Goal: Check status: Check status

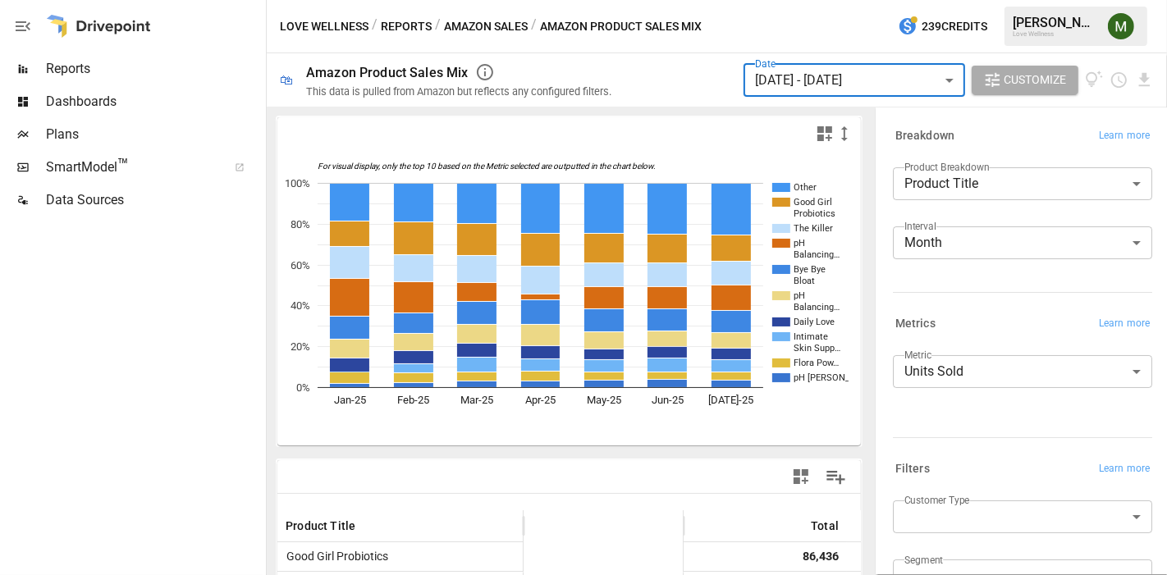
scroll to position [91, 571]
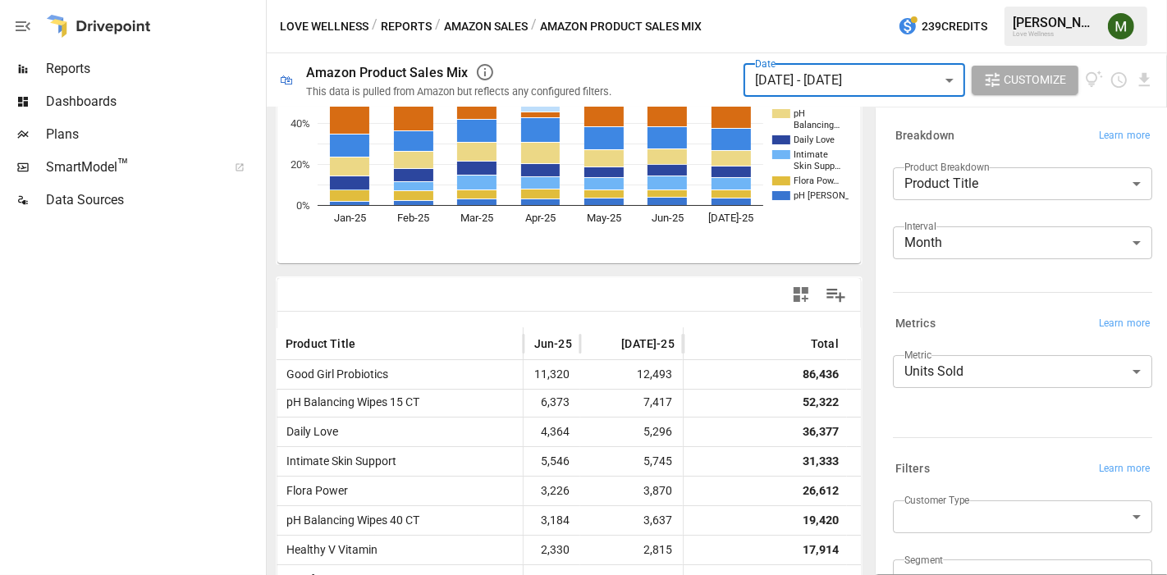
click at [403, 25] on button "Reports" at bounding box center [406, 26] width 51 height 21
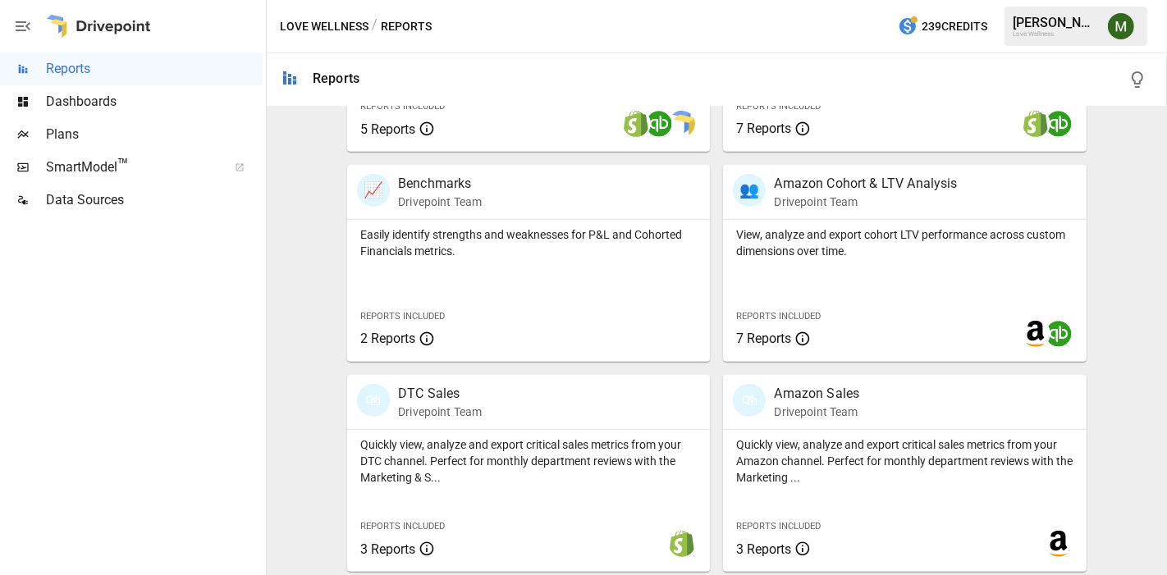
scroll to position [696, 0]
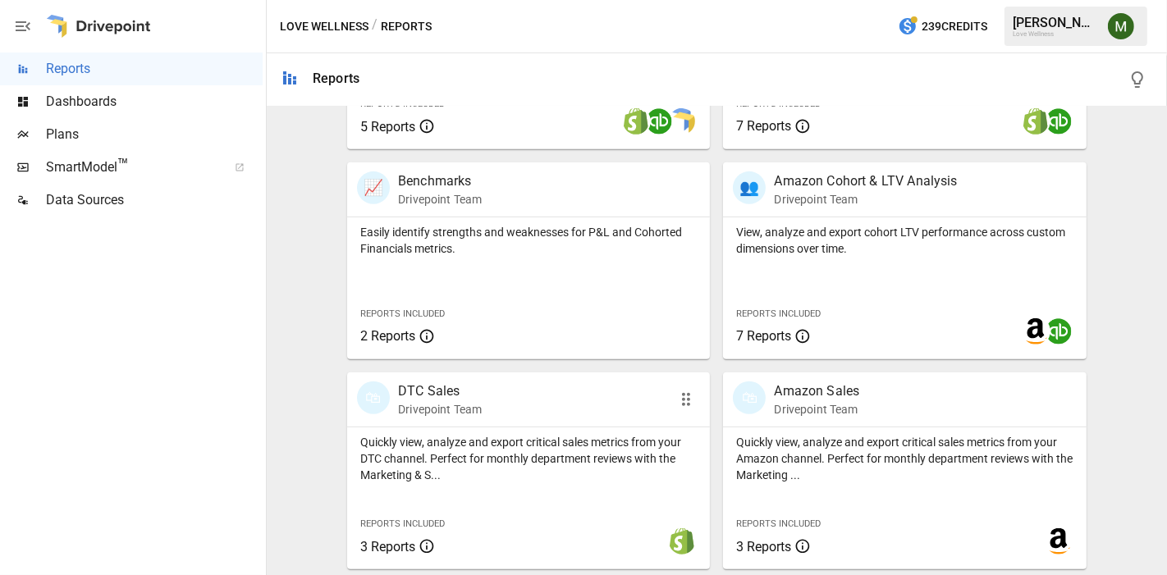
click at [446, 392] on p "DTC Sales" at bounding box center [440, 391] width 84 height 20
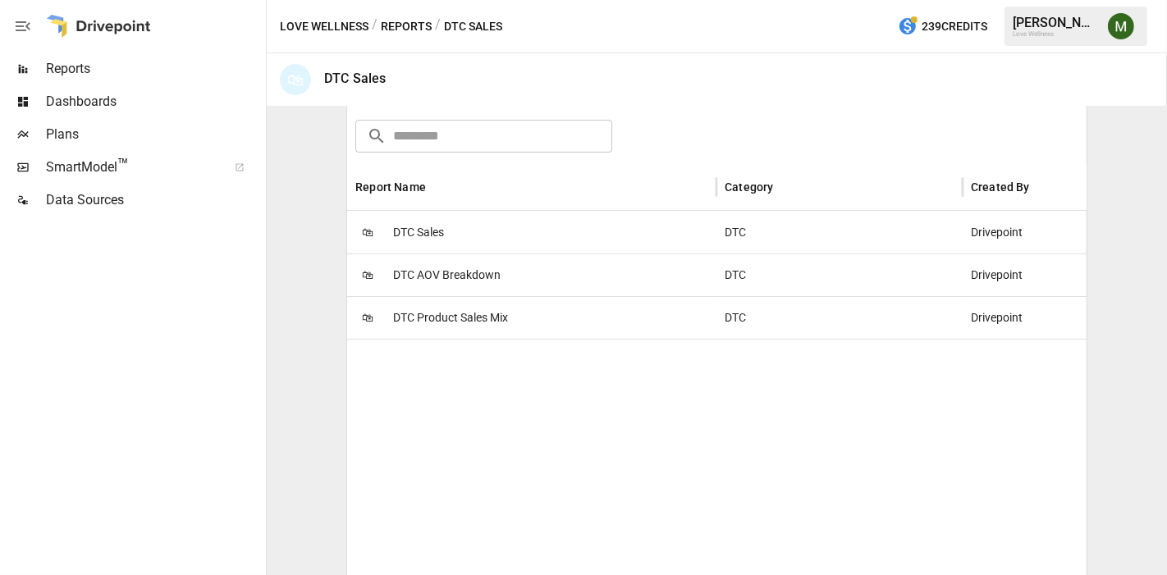
scroll to position [273, 0]
click at [433, 230] on span "DTC Sales" at bounding box center [418, 230] width 51 height 42
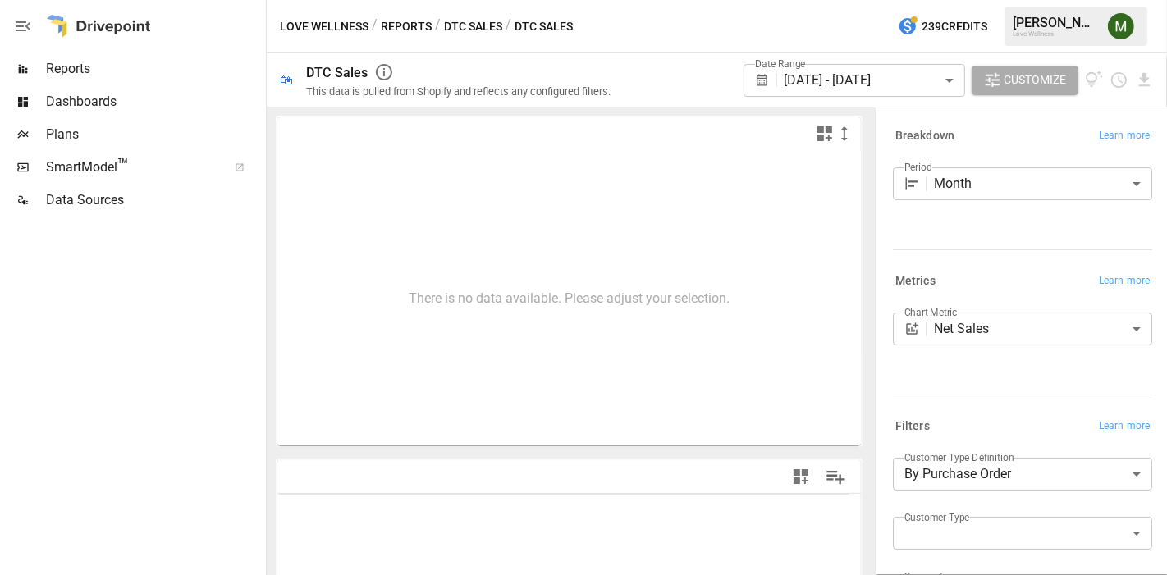
type input "**********"
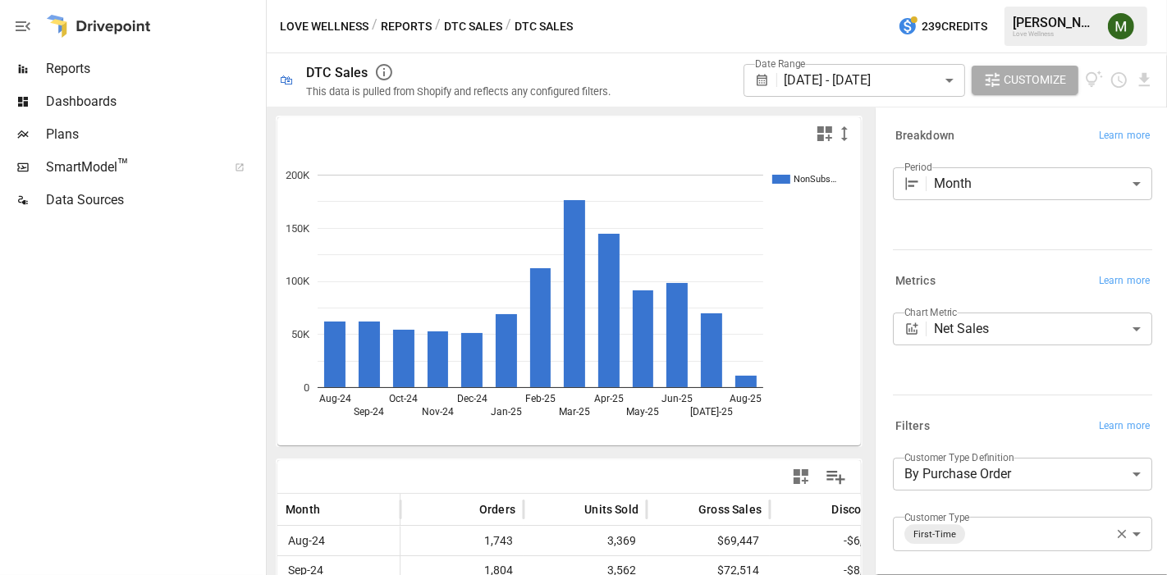
click at [983, 0] on body "Reports Dashboards Plans SmartModel ™ Data Sources Love Wellness / Reports / DT…" at bounding box center [583, 0] width 1167 height 0
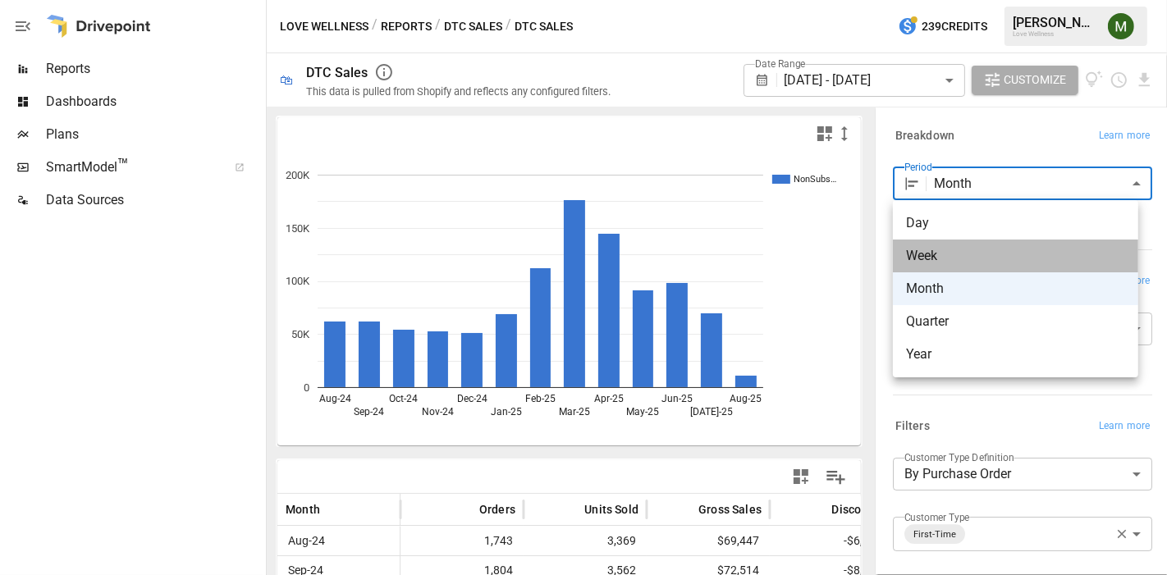
click at [953, 249] on span "Week" at bounding box center [1015, 256] width 219 height 20
type input "****"
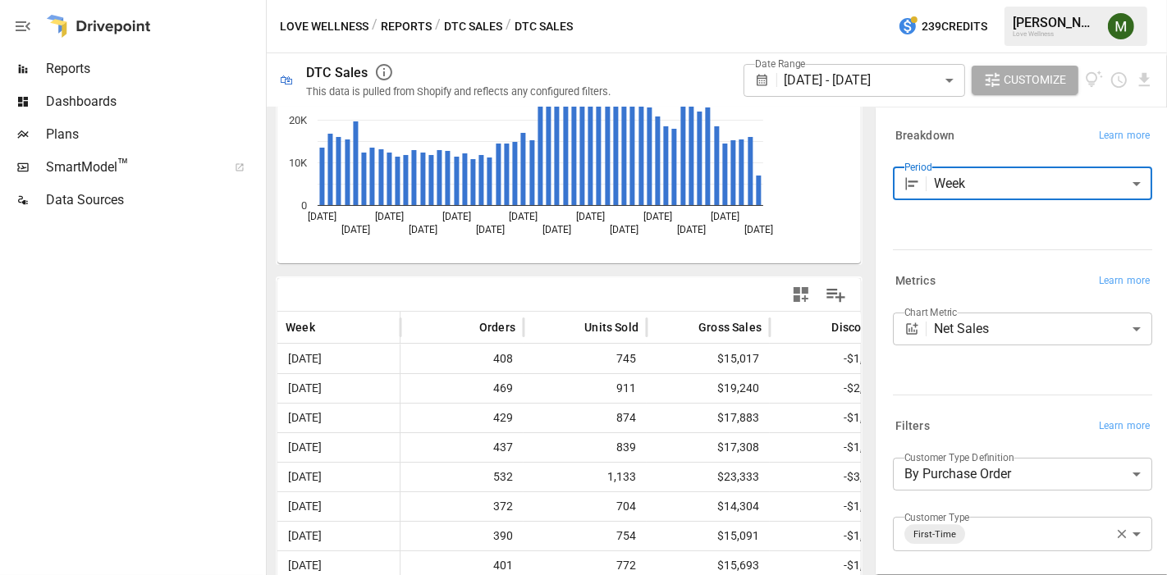
click at [934, 0] on body "Reports Dashboards Plans SmartModel ™ Data Sources Love Wellness / Reports / DT…" at bounding box center [583, 0] width 1167 height 0
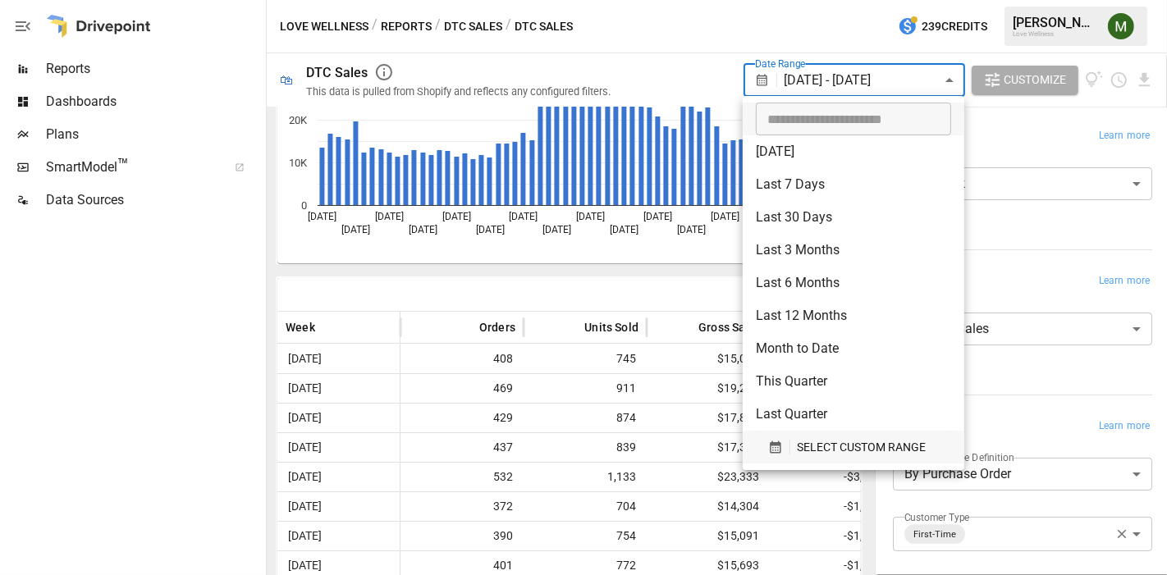
click at [771, 447] on icon "button" at bounding box center [775, 447] width 15 height 15
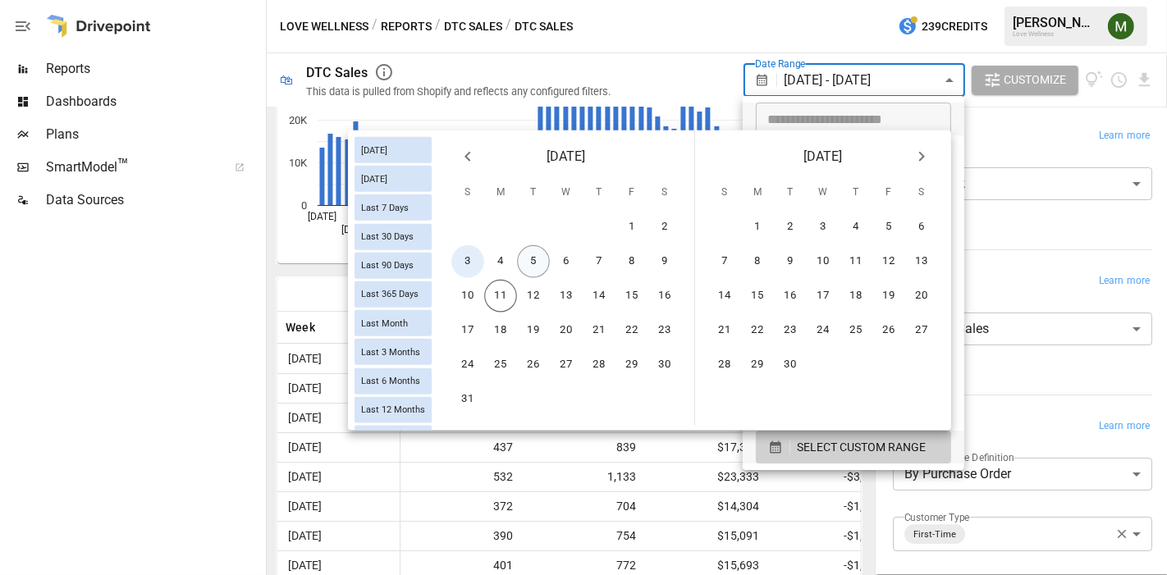
click at [467, 264] on button "3" at bounding box center [467, 261] width 33 height 33
click at [663, 268] on button "9" at bounding box center [664, 261] width 33 height 33
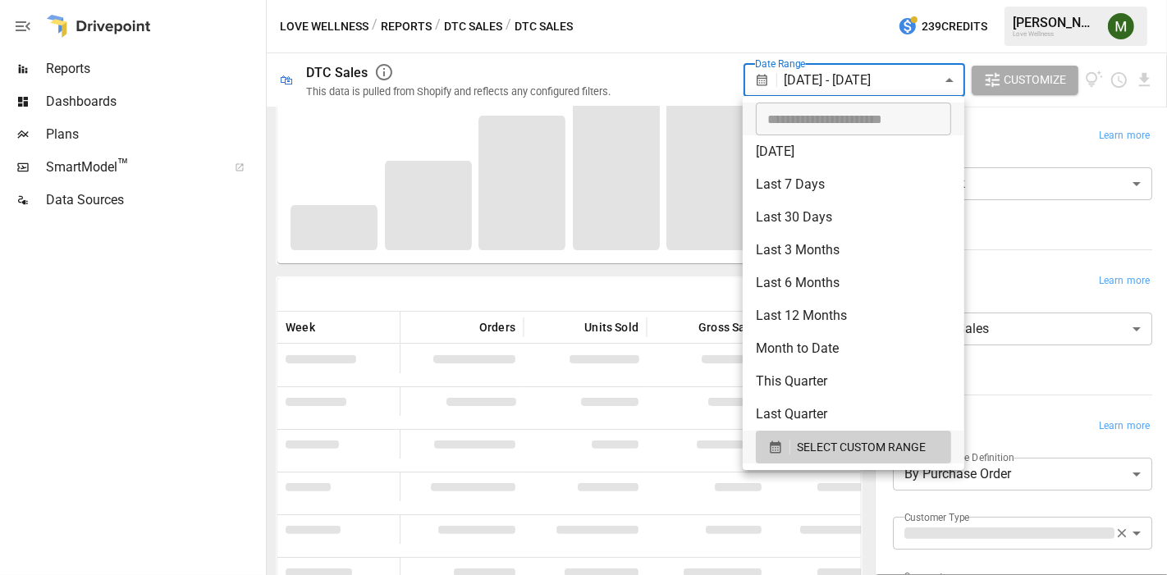
scroll to position [230, 0]
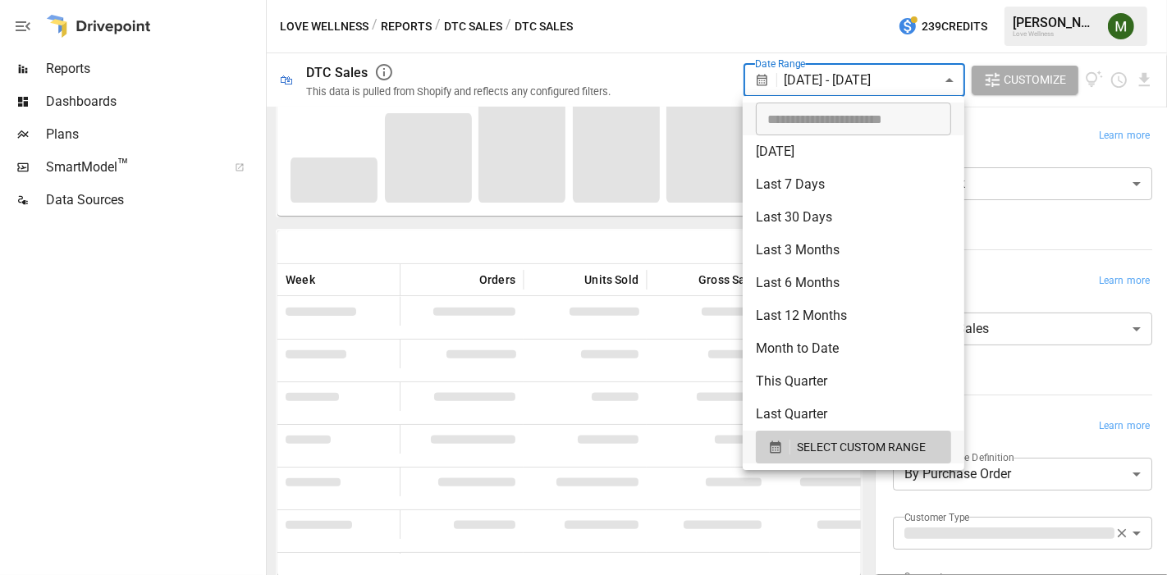
click at [647, 253] on div at bounding box center [583, 287] width 1167 height 575
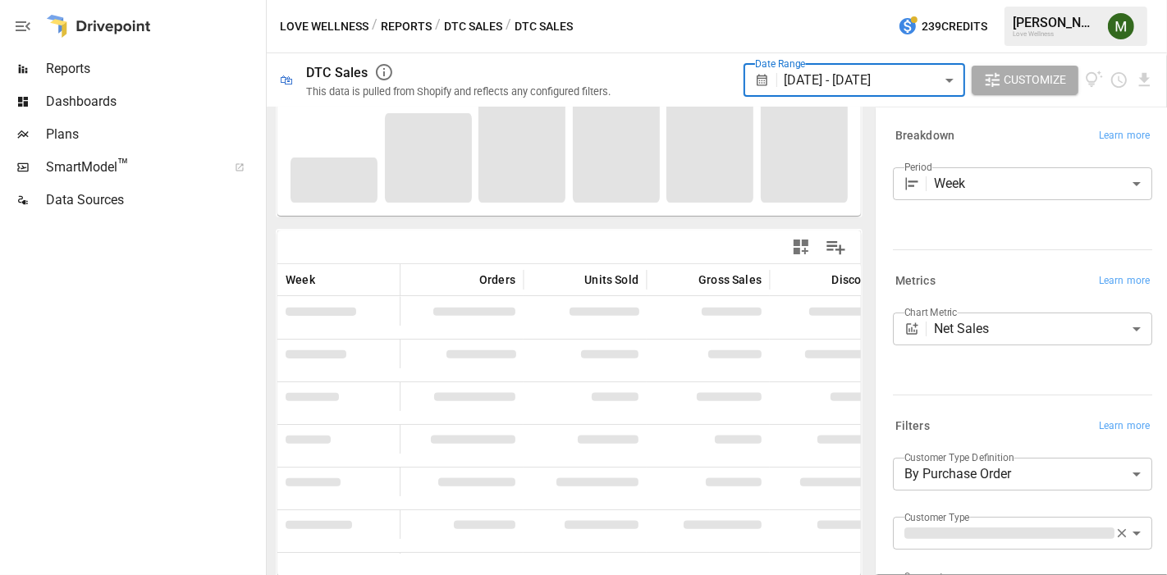
scroll to position [182, 0]
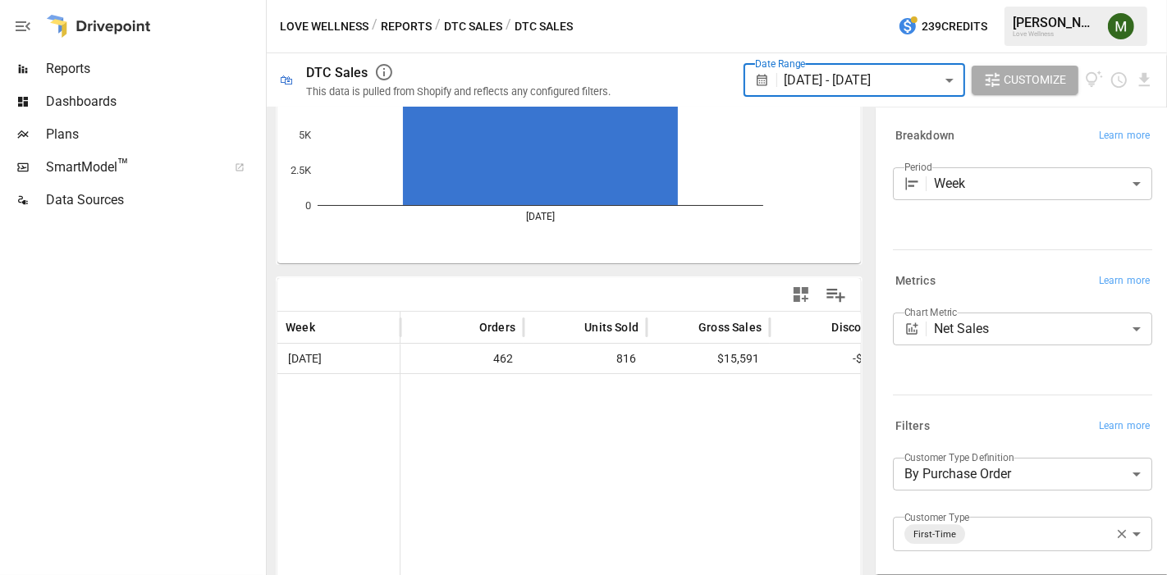
click at [1115, 533] on button "button" at bounding box center [1121, 533] width 21 height 21
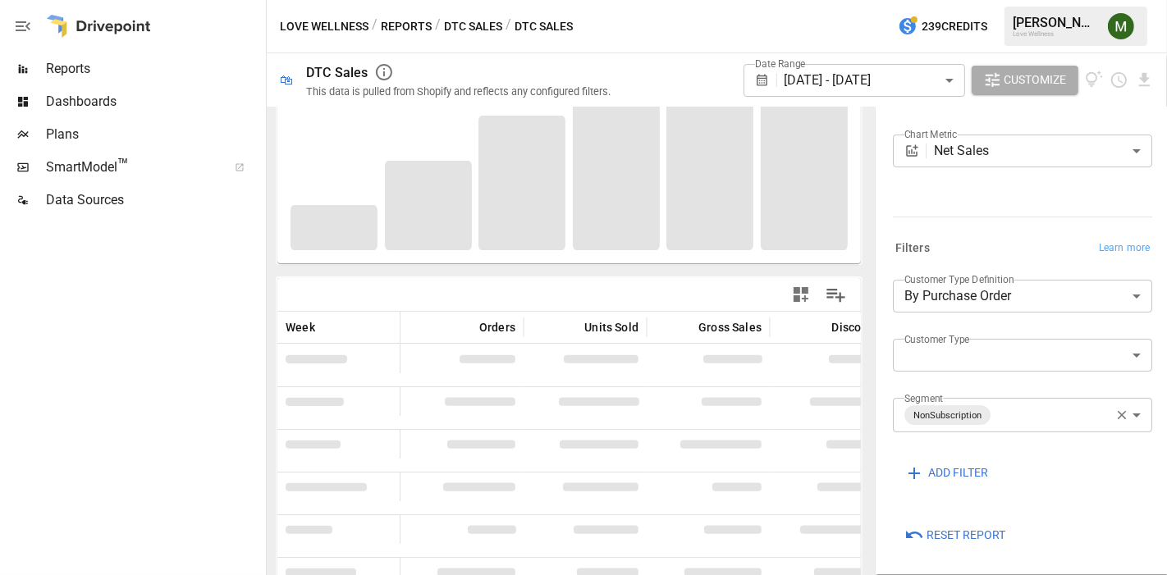
scroll to position [182, 0]
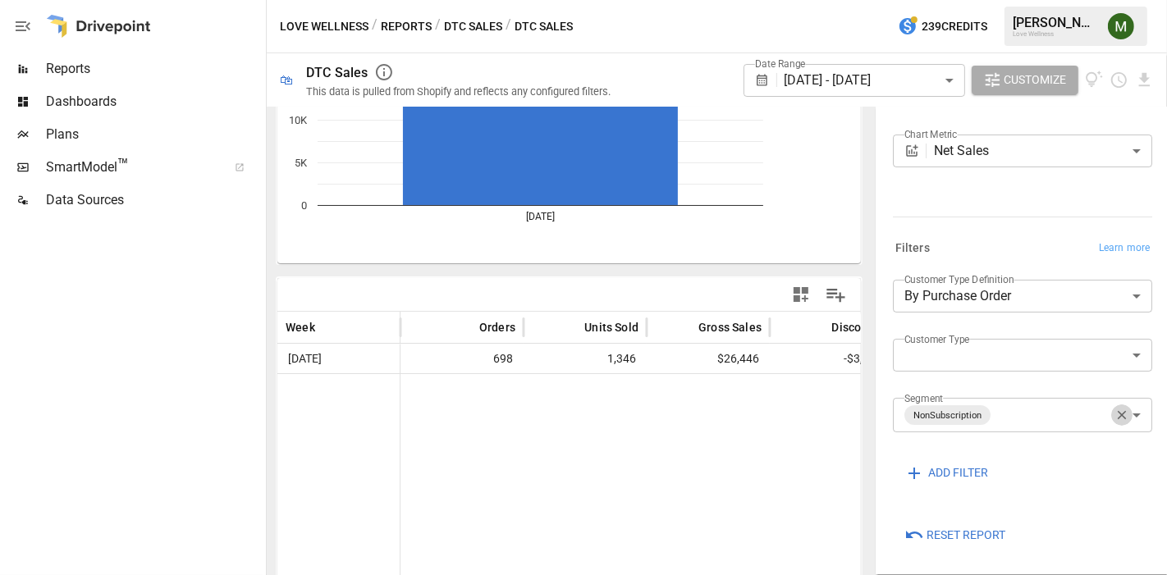
click at [1114, 413] on icon "button" at bounding box center [1121, 415] width 15 height 15
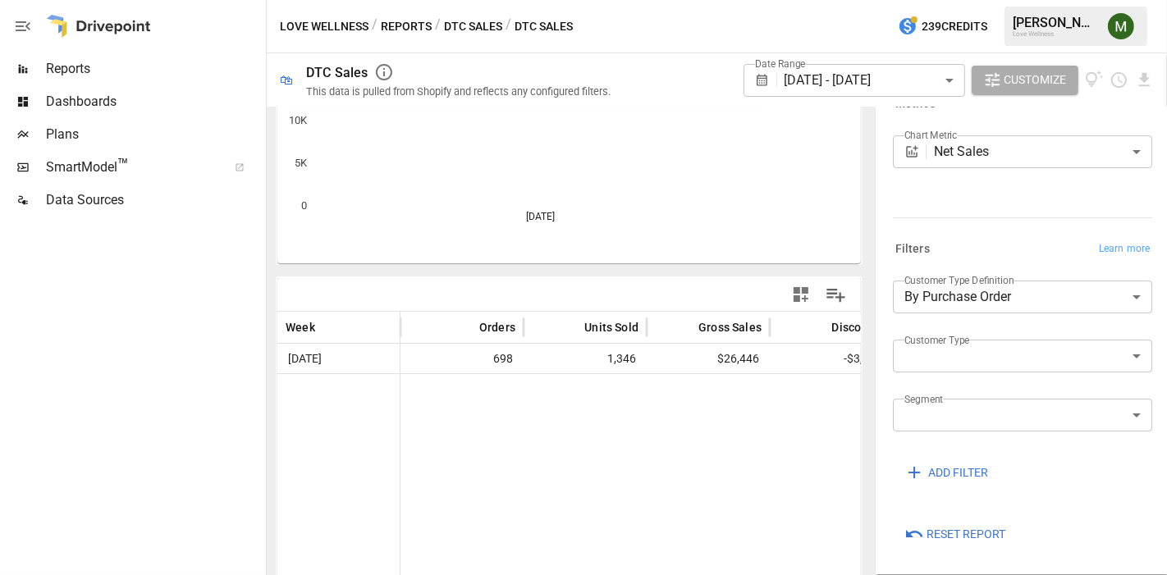
scroll to position [182, 0]
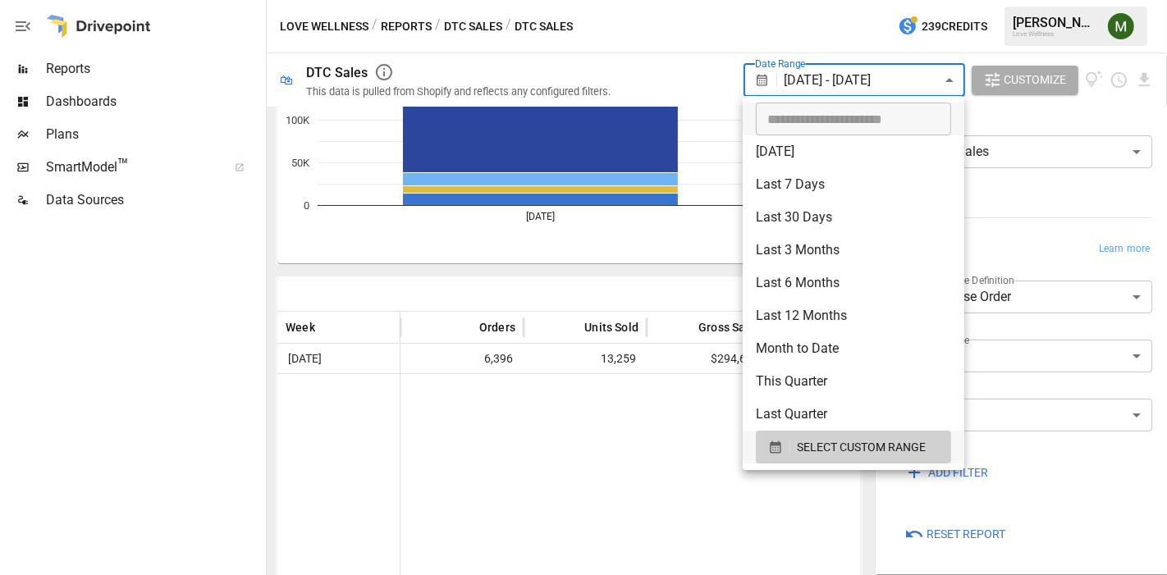
click at [817, 0] on body "**********" at bounding box center [583, 0] width 1167 height 0
click at [778, 434] on button "SELECT CUSTOM RANGE" at bounding box center [853, 447] width 195 height 33
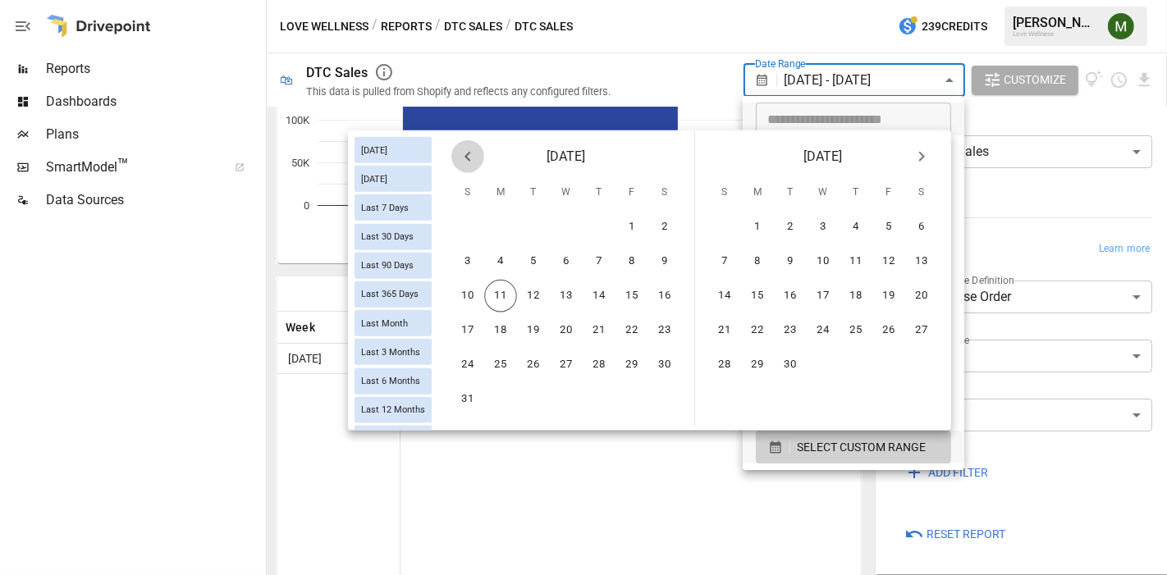
click at [466, 167] on button "Previous month" at bounding box center [467, 156] width 33 height 33
click at [470, 362] on button "27" at bounding box center [467, 365] width 33 height 33
click at [924, 258] on button "9" at bounding box center [921, 261] width 33 height 33
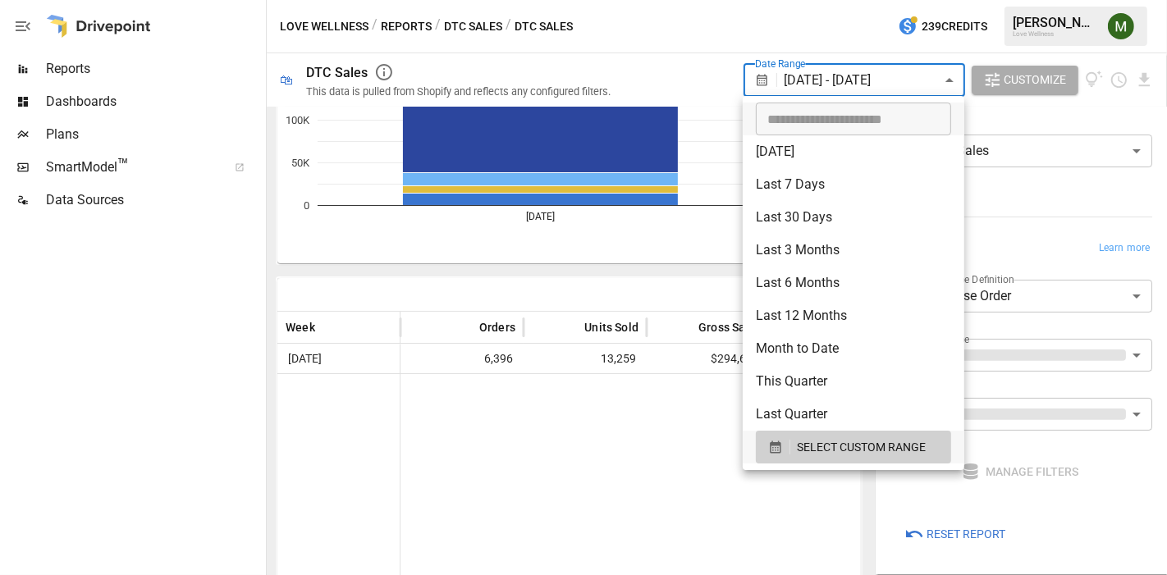
scroll to position [230, 0]
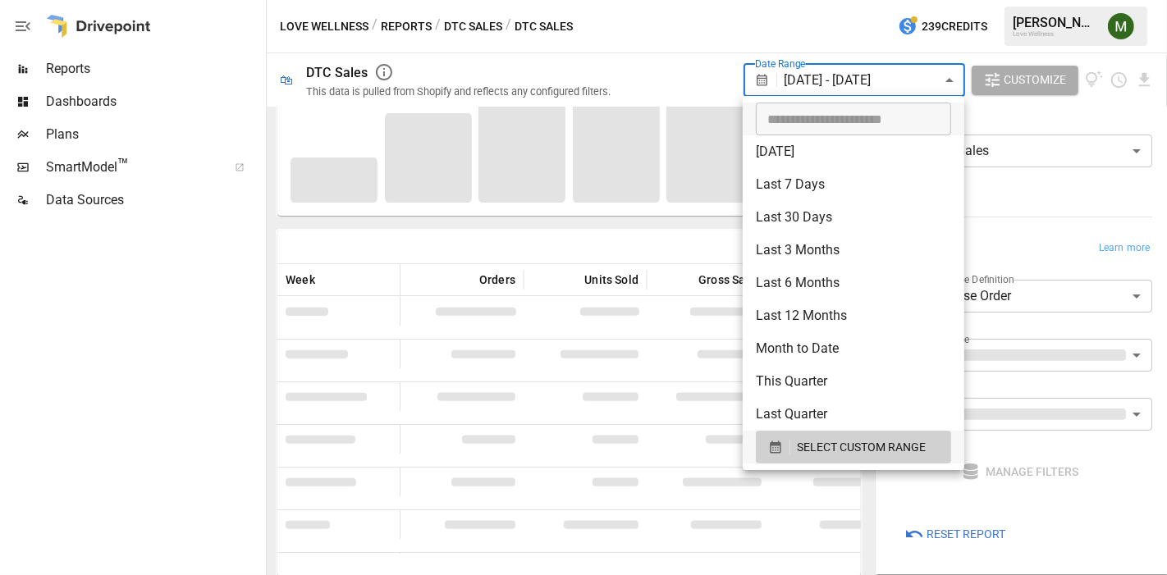
click at [704, 500] on div at bounding box center [583, 287] width 1167 height 575
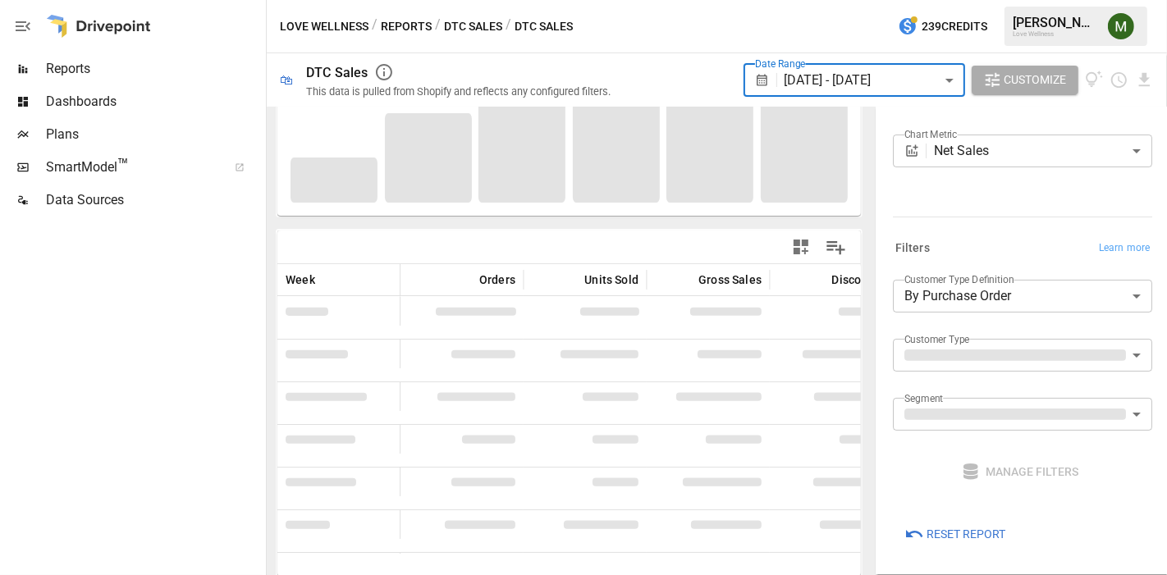
click at [668, 249] on div at bounding box center [711, 247] width 285 height 37
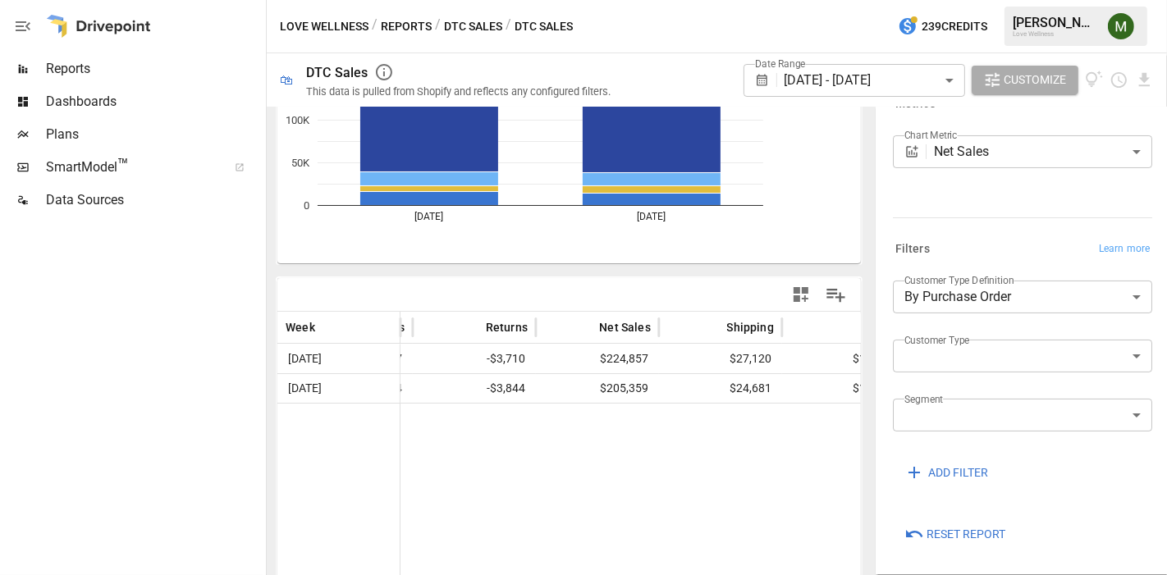
scroll to position [0, 482]
click at [871, 0] on body "**********" at bounding box center [583, 0] width 1167 height 0
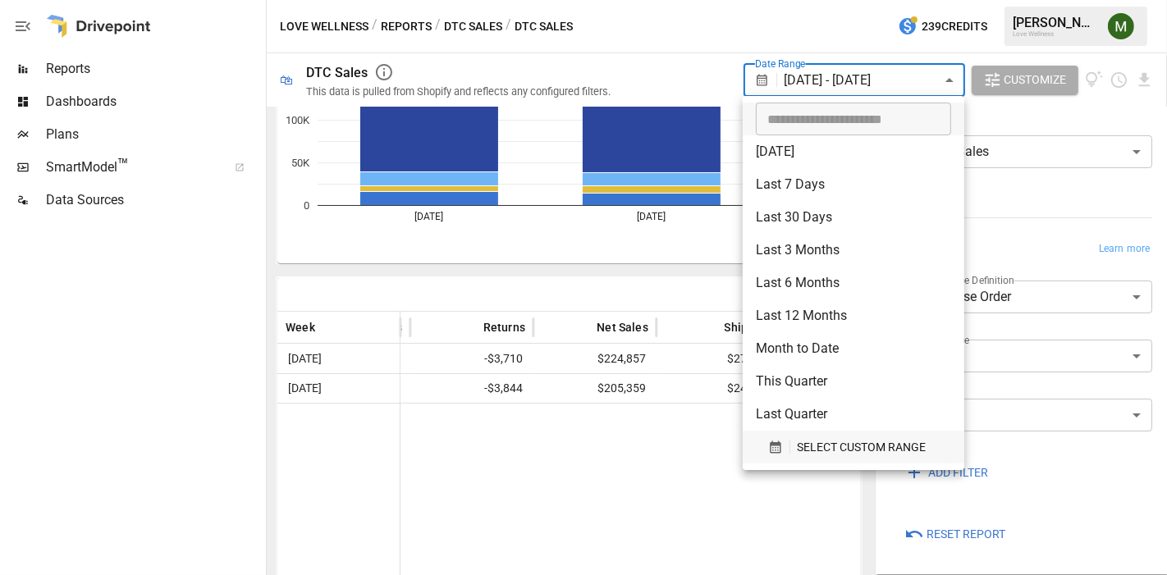
click at [773, 453] on icon "button" at bounding box center [775, 447] width 15 height 15
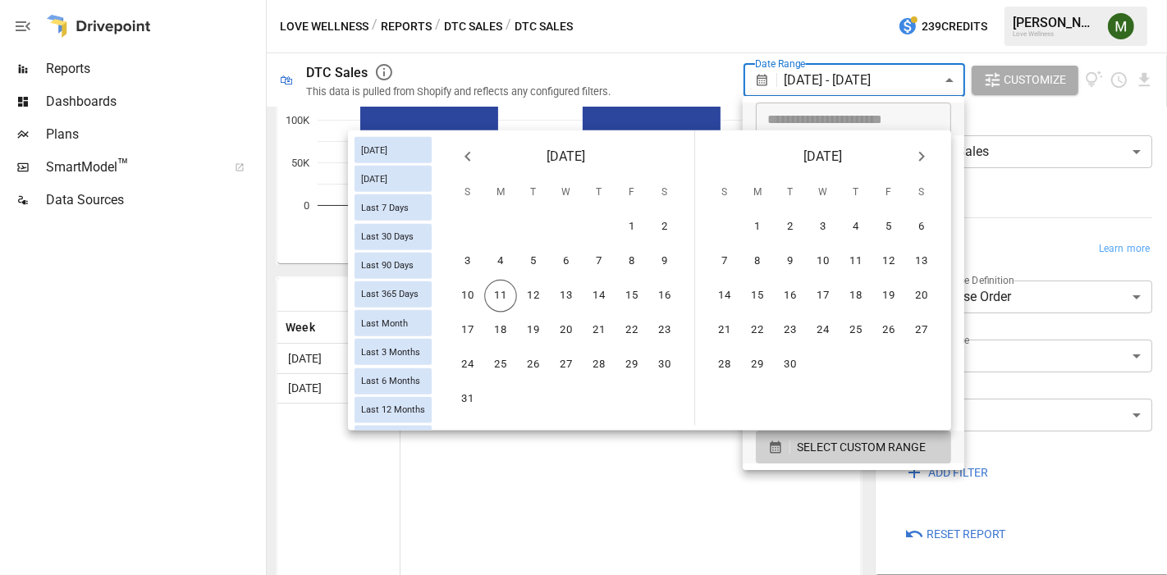
click at [543, 491] on div at bounding box center [583, 287] width 1167 height 575
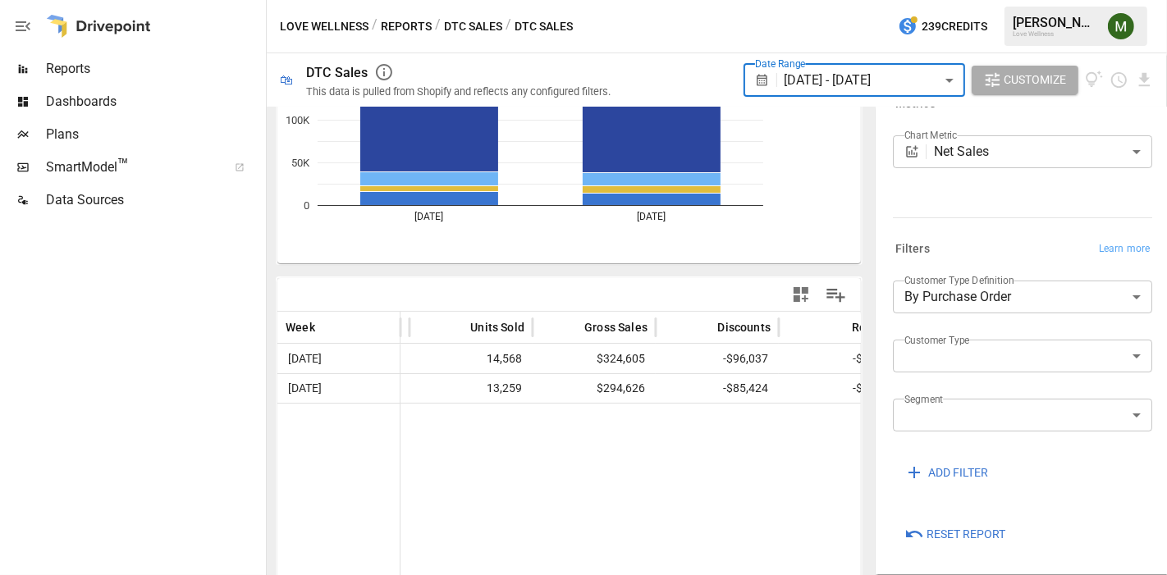
scroll to position [0, 0]
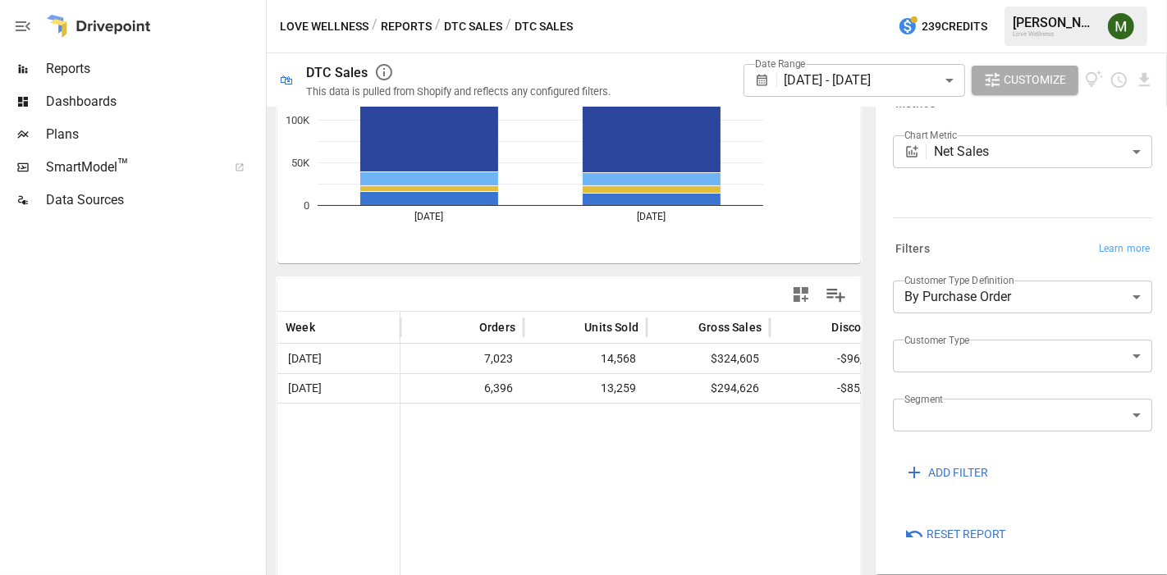
click at [703, 455] on div at bounding box center [953, 509] width 1107 height 212
click at [957, 0] on body "**********" at bounding box center [583, 0] width 1167 height 0
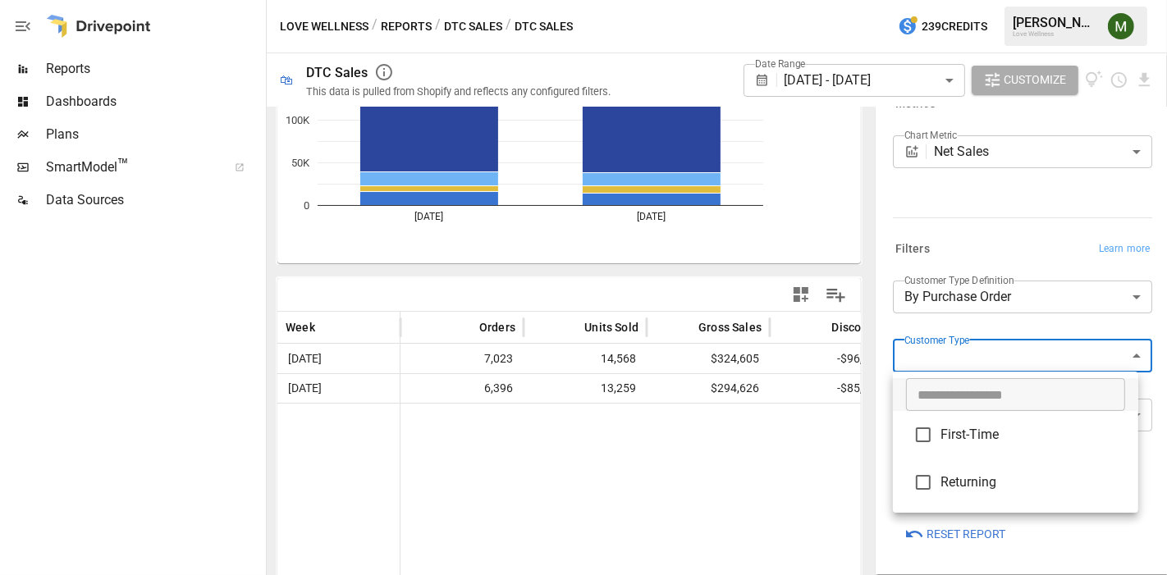
click at [974, 440] on span "First-Time" at bounding box center [1032, 435] width 185 height 20
type input "**********"
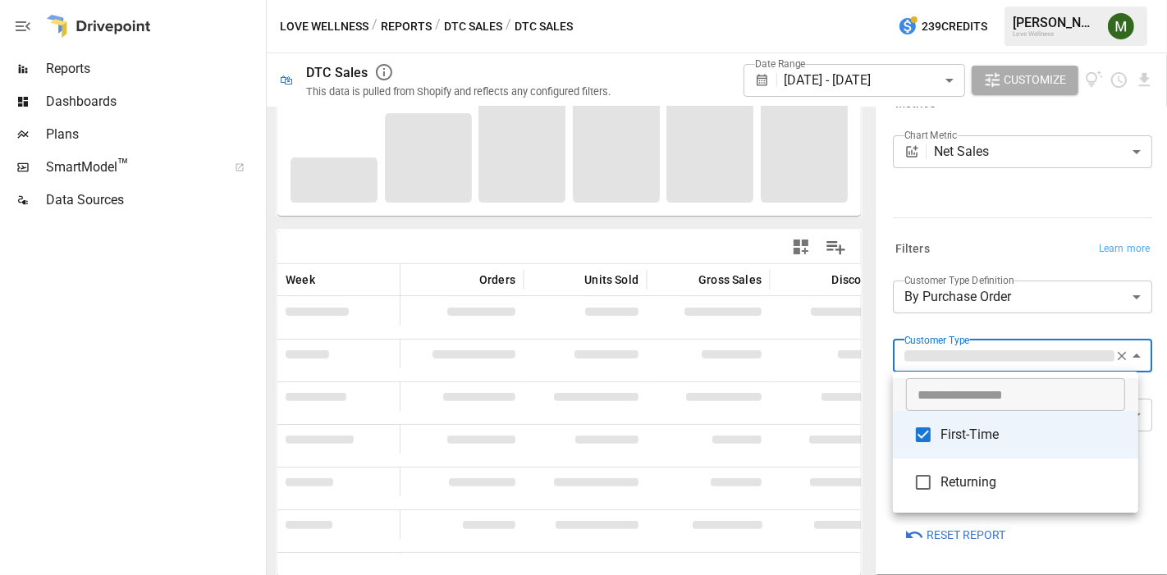
scroll to position [182, 0]
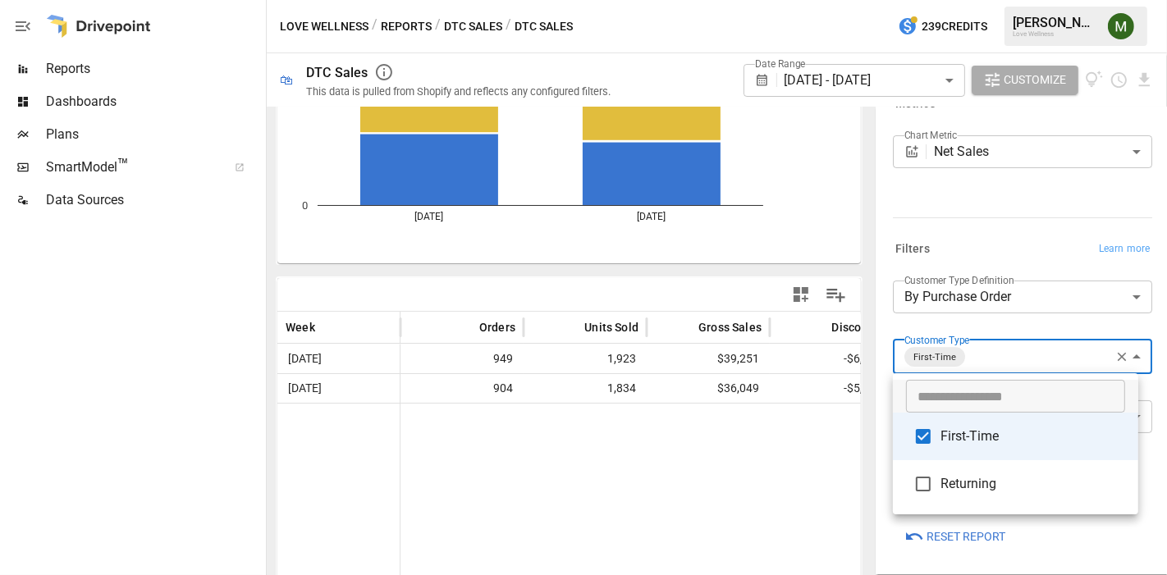
click at [820, 88] on div at bounding box center [583, 287] width 1167 height 575
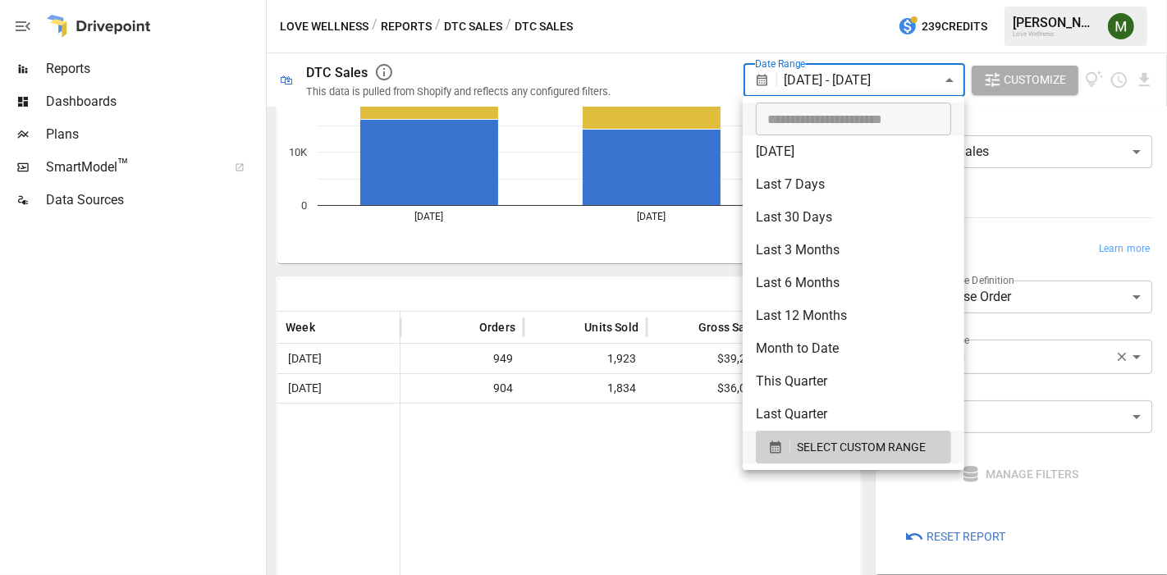
click at [812, 0] on body "**********" at bounding box center [583, 0] width 1167 height 0
click at [768, 455] on div "SELECT CUSTOM RANGE" at bounding box center [853, 447] width 171 height 21
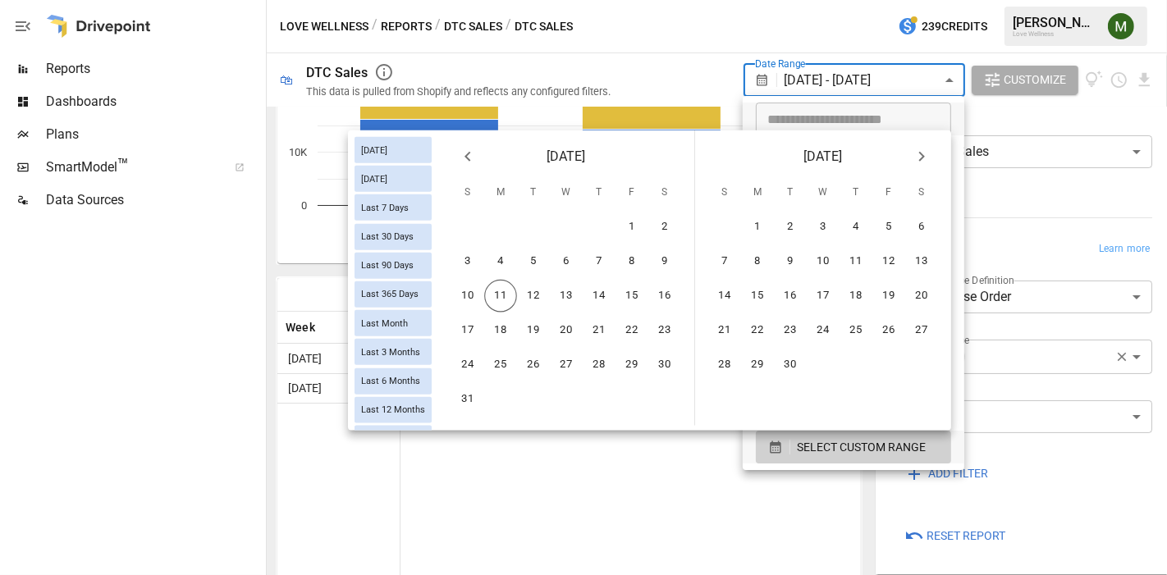
click at [473, 158] on icon "Previous month" at bounding box center [468, 157] width 20 height 20
drag, startPoint x: 482, startPoint y: 320, endPoint x: 558, endPoint y: 320, distance: 76.3
click at [495, 322] on div "20 21 22 23 24 25 26" at bounding box center [566, 330] width 256 height 33
drag, startPoint x: 925, startPoint y: 254, endPoint x: 851, endPoint y: 304, distance: 89.4
click at [925, 254] on button "9" at bounding box center [921, 261] width 33 height 33
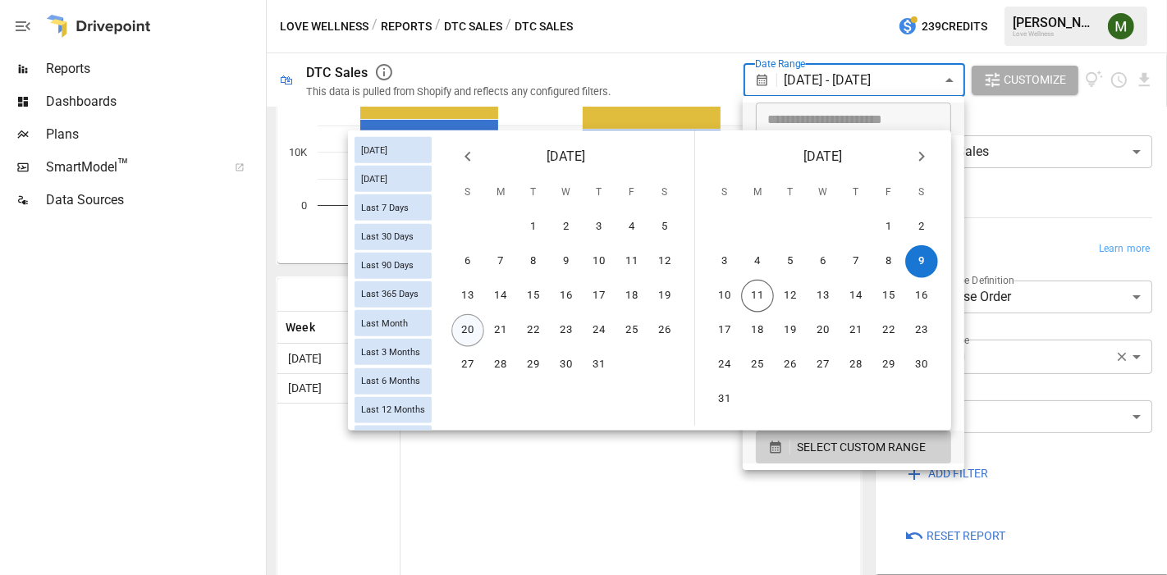
click at [468, 326] on button "20" at bounding box center [467, 330] width 33 height 33
click at [917, 258] on button "9" at bounding box center [921, 261] width 33 height 33
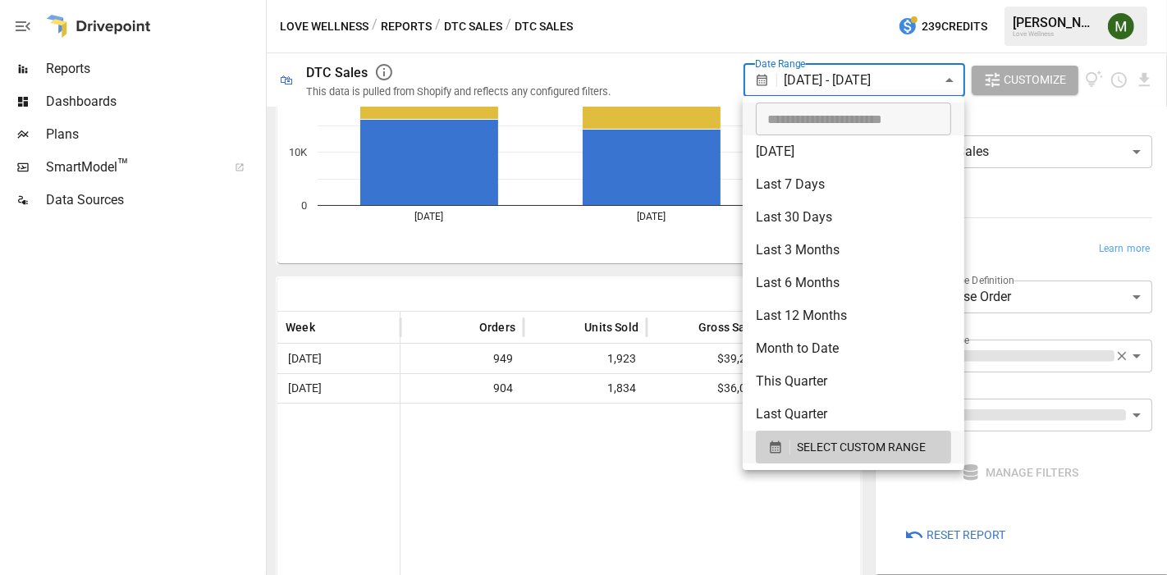
scroll to position [230, 0]
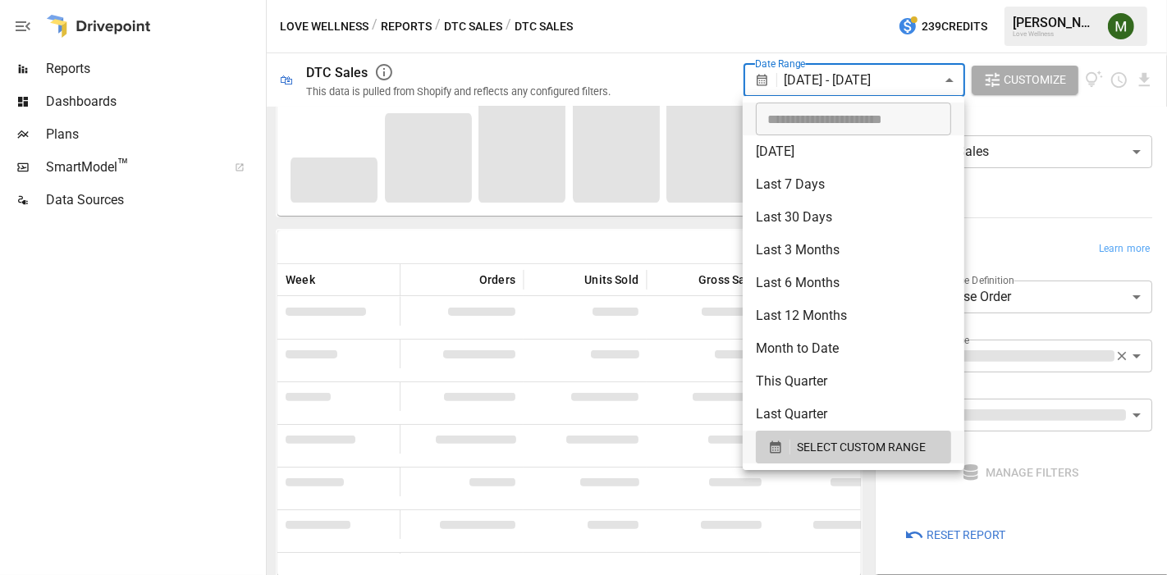
click at [570, 240] on div at bounding box center [583, 287] width 1167 height 575
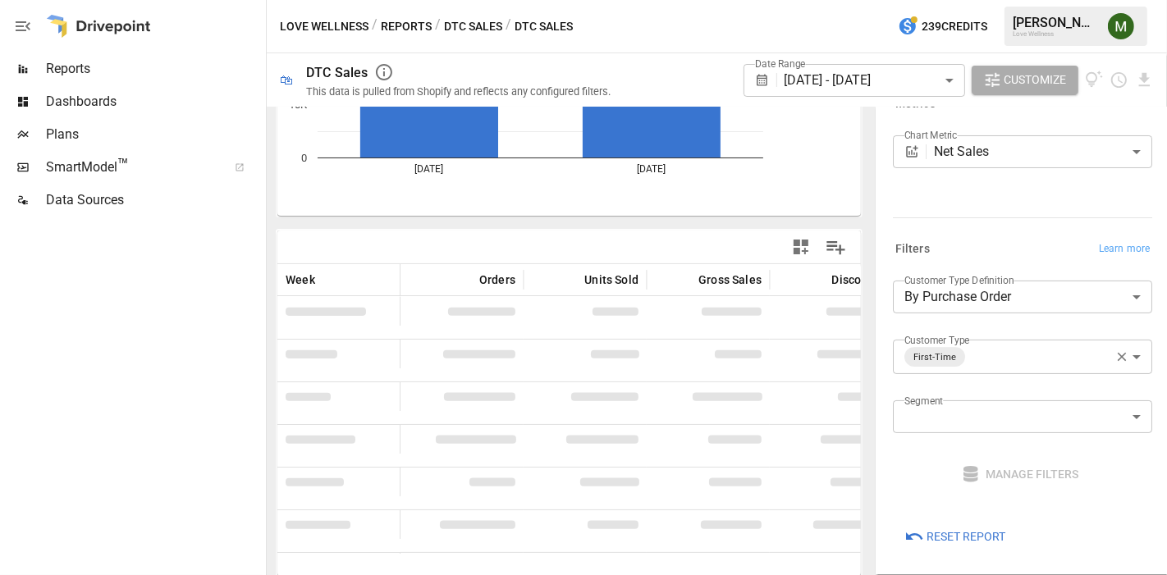
scroll to position [182, 0]
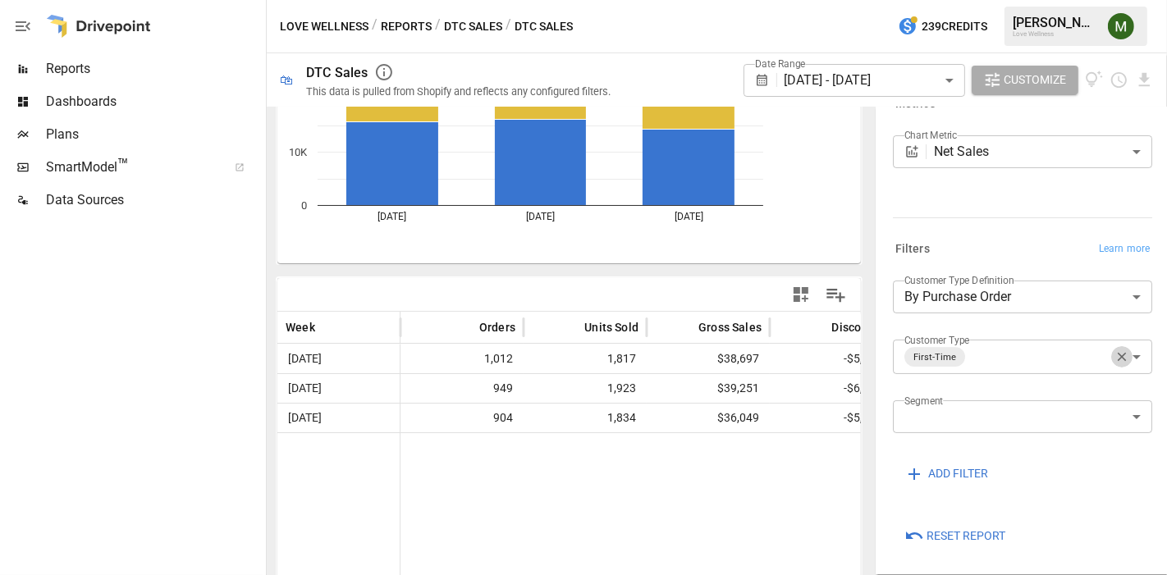
click at [1111, 364] on button "button" at bounding box center [1121, 356] width 21 height 21
click at [1116, 0] on body "**********" at bounding box center [583, 0] width 1167 height 0
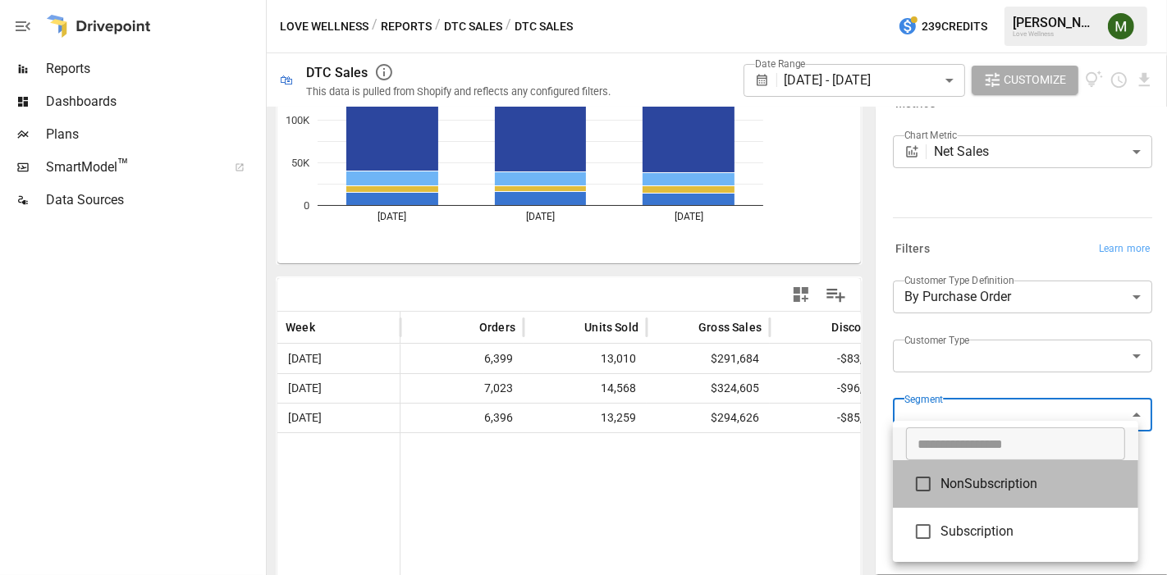
click at [1017, 476] on span "NonSubscription" at bounding box center [1032, 484] width 185 height 20
type input "**********"
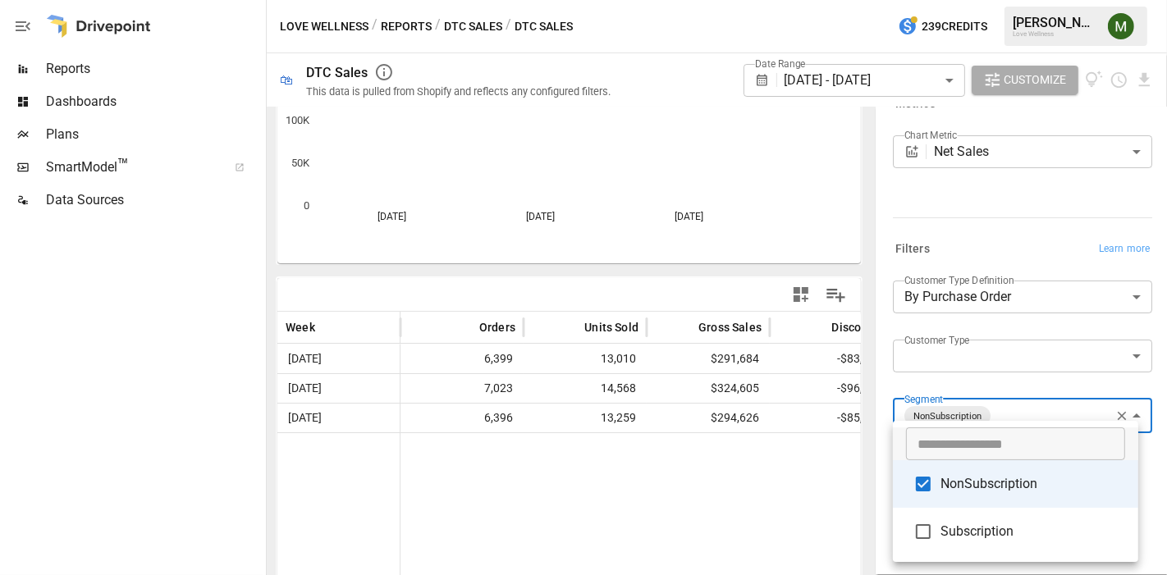
scroll to position [182, 0]
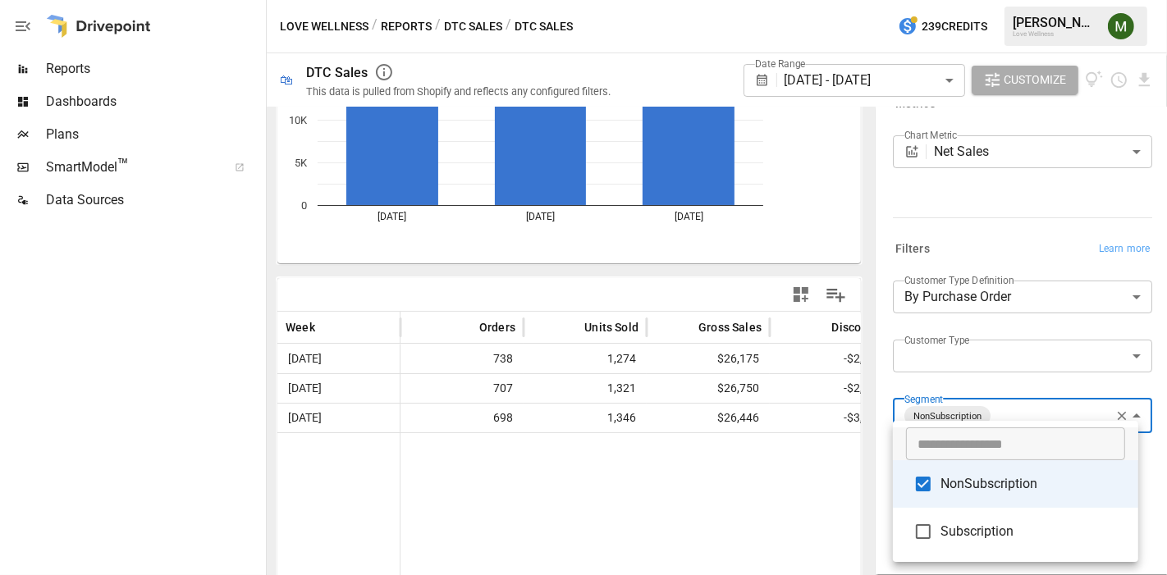
click at [658, 508] on div at bounding box center [583, 287] width 1167 height 575
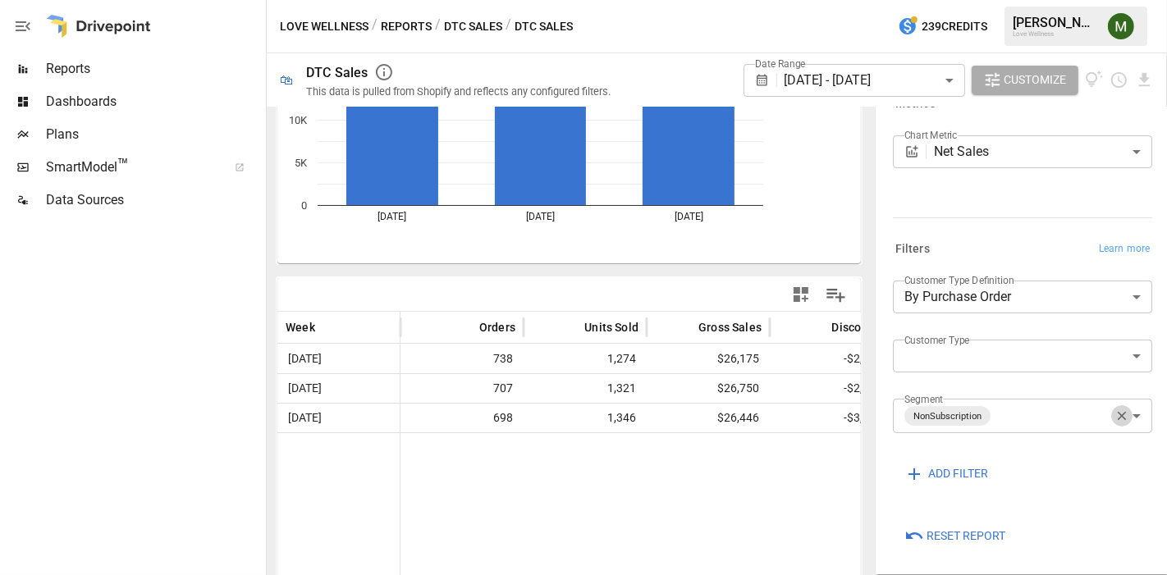
drag, startPoint x: 1107, startPoint y: 419, endPoint x: 1121, endPoint y: 419, distance: 13.1
click at [1114, 419] on icon "button" at bounding box center [1121, 416] width 15 height 15
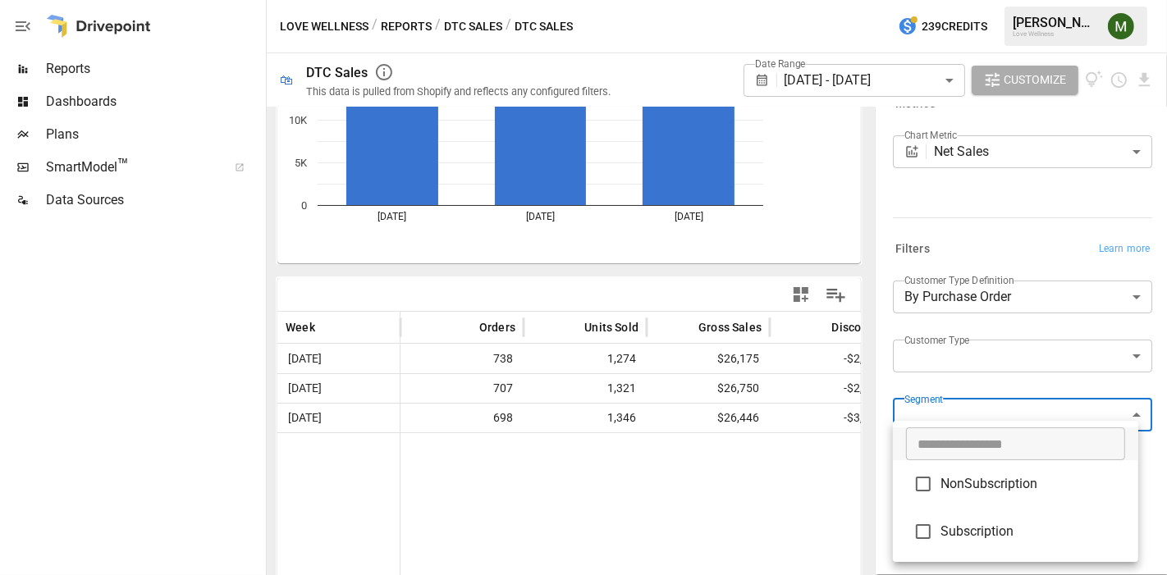
click at [1122, 0] on body "**********" at bounding box center [583, 0] width 1167 height 0
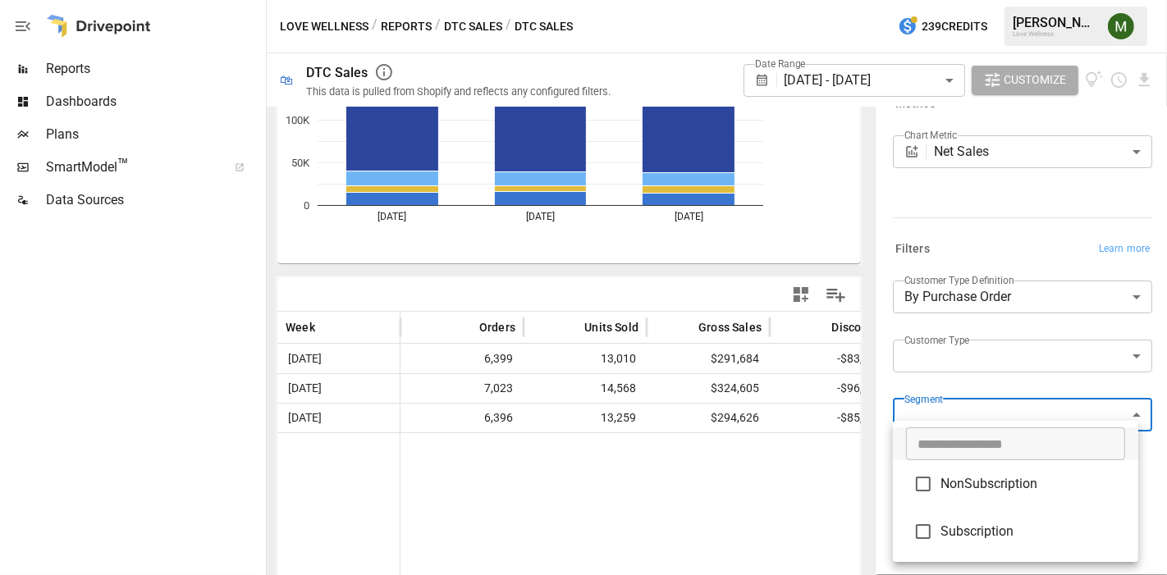
click at [1022, 523] on span "Subscription" at bounding box center [1032, 532] width 185 height 20
type input "**********"
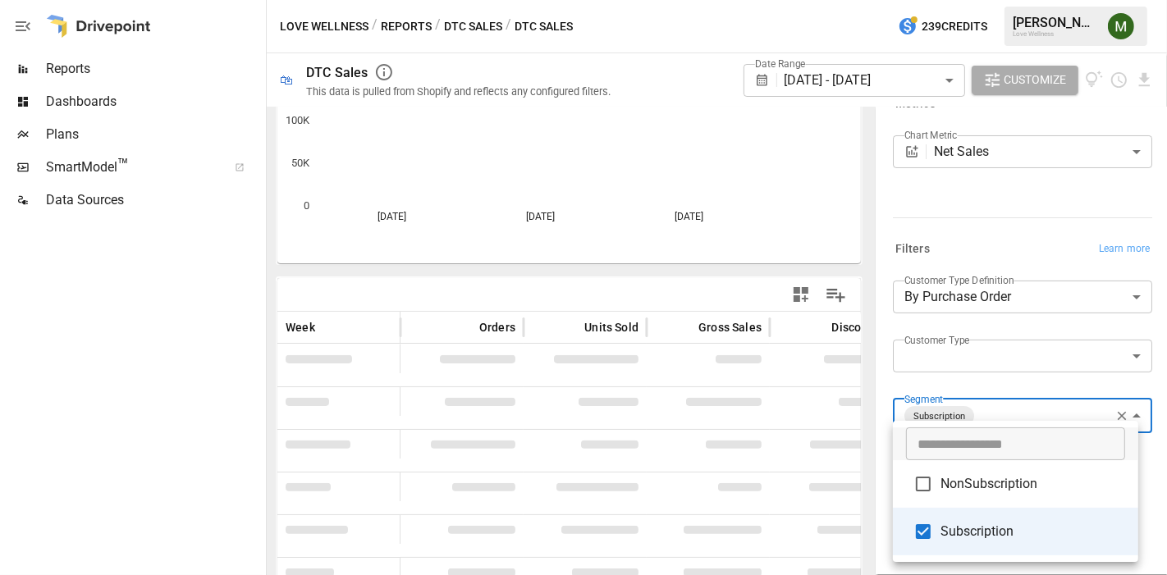
scroll to position [182, 0]
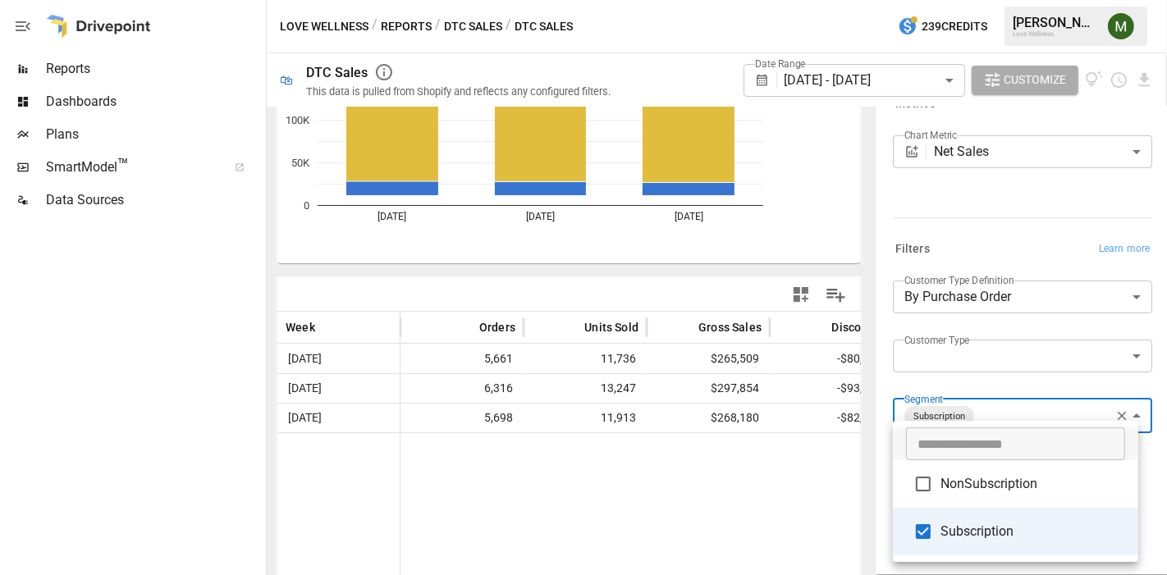
click at [987, 217] on div at bounding box center [583, 287] width 1167 height 575
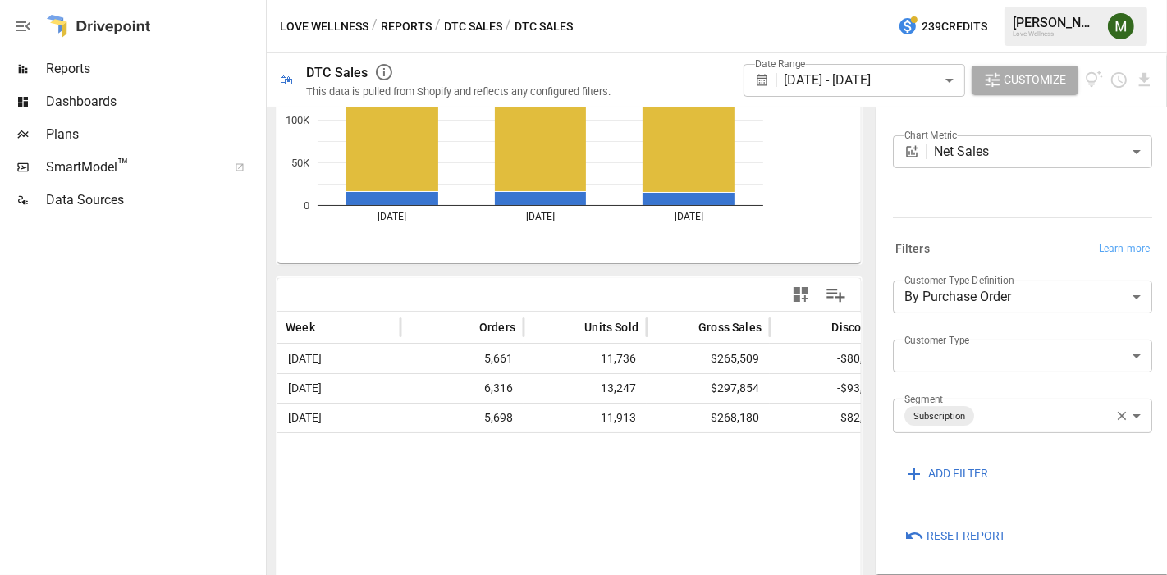
drag, startPoint x: 1107, startPoint y: 418, endPoint x: 1166, endPoint y: 307, distance: 126.2
click at [1114, 418] on icon "button" at bounding box center [1121, 416] width 15 height 15
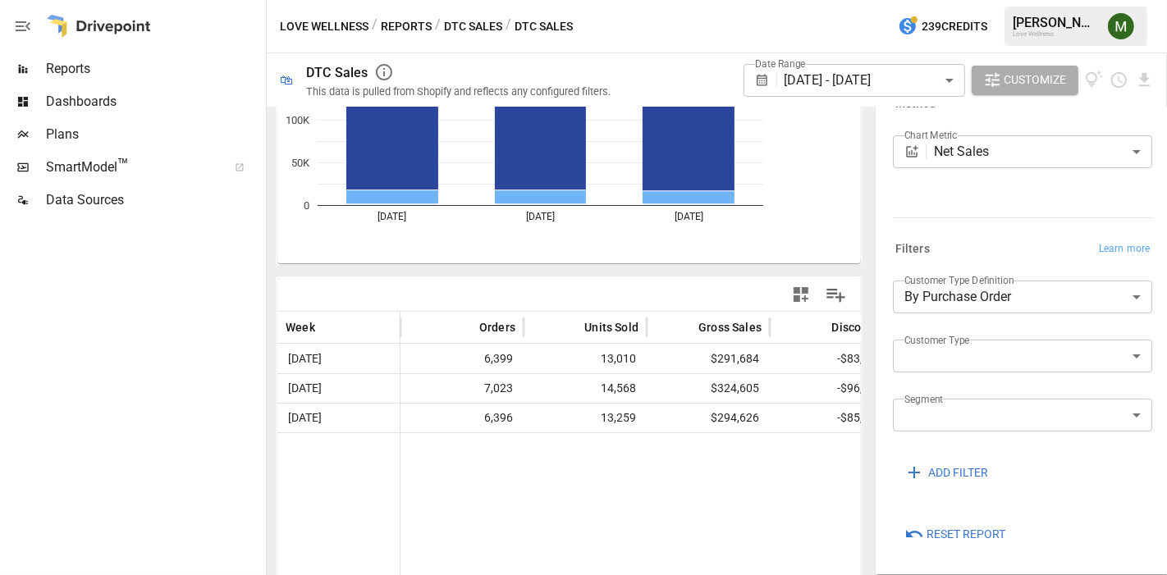
scroll to position [182, 0]
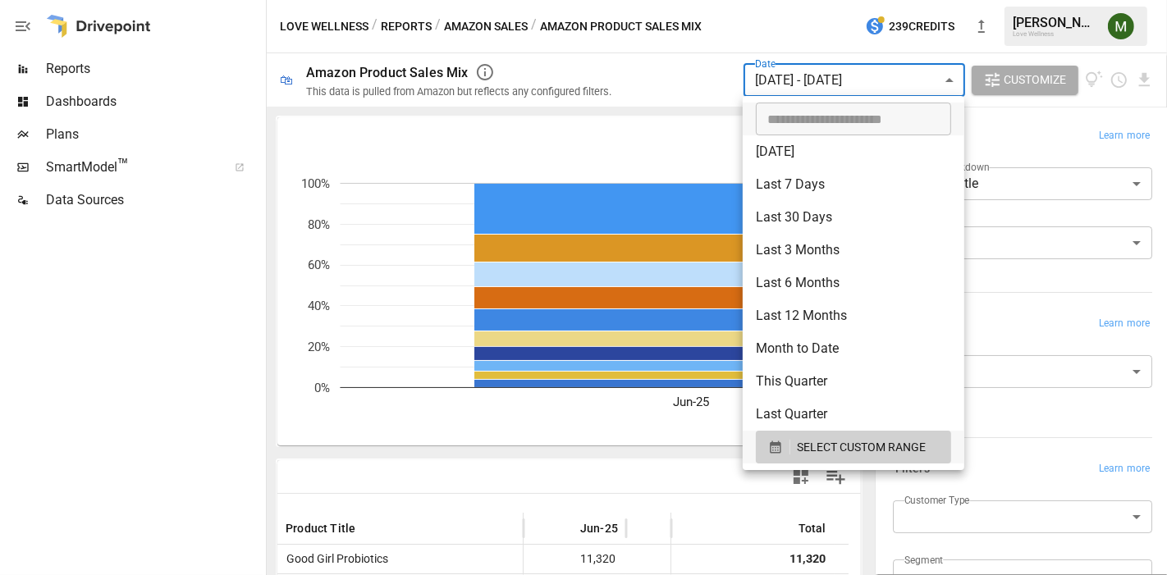
scroll to position [162, 0]
